Goal: Navigation & Orientation: Find specific page/section

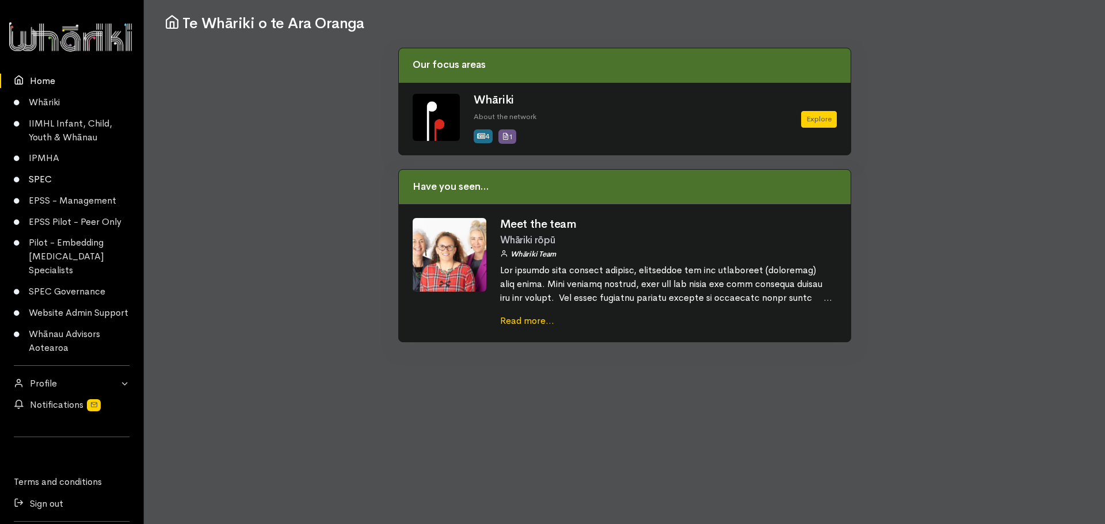
click at [35, 179] on link "SPEC" at bounding box center [71, 179] width 143 height 21
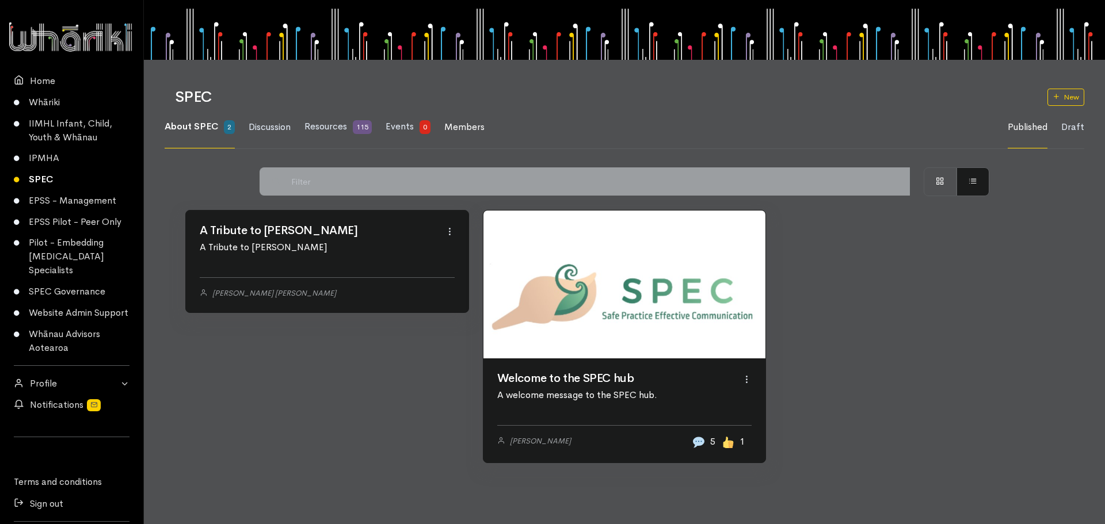
click at [475, 121] on span "Members" at bounding box center [464, 127] width 40 height 12
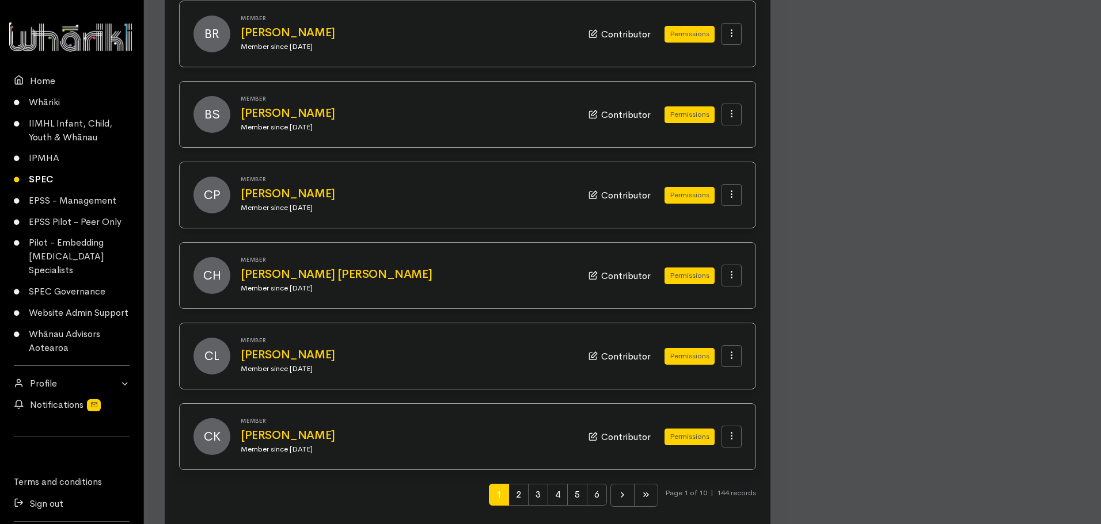
scroll to position [1051, 0]
